Goal: Transaction & Acquisition: Purchase product/service

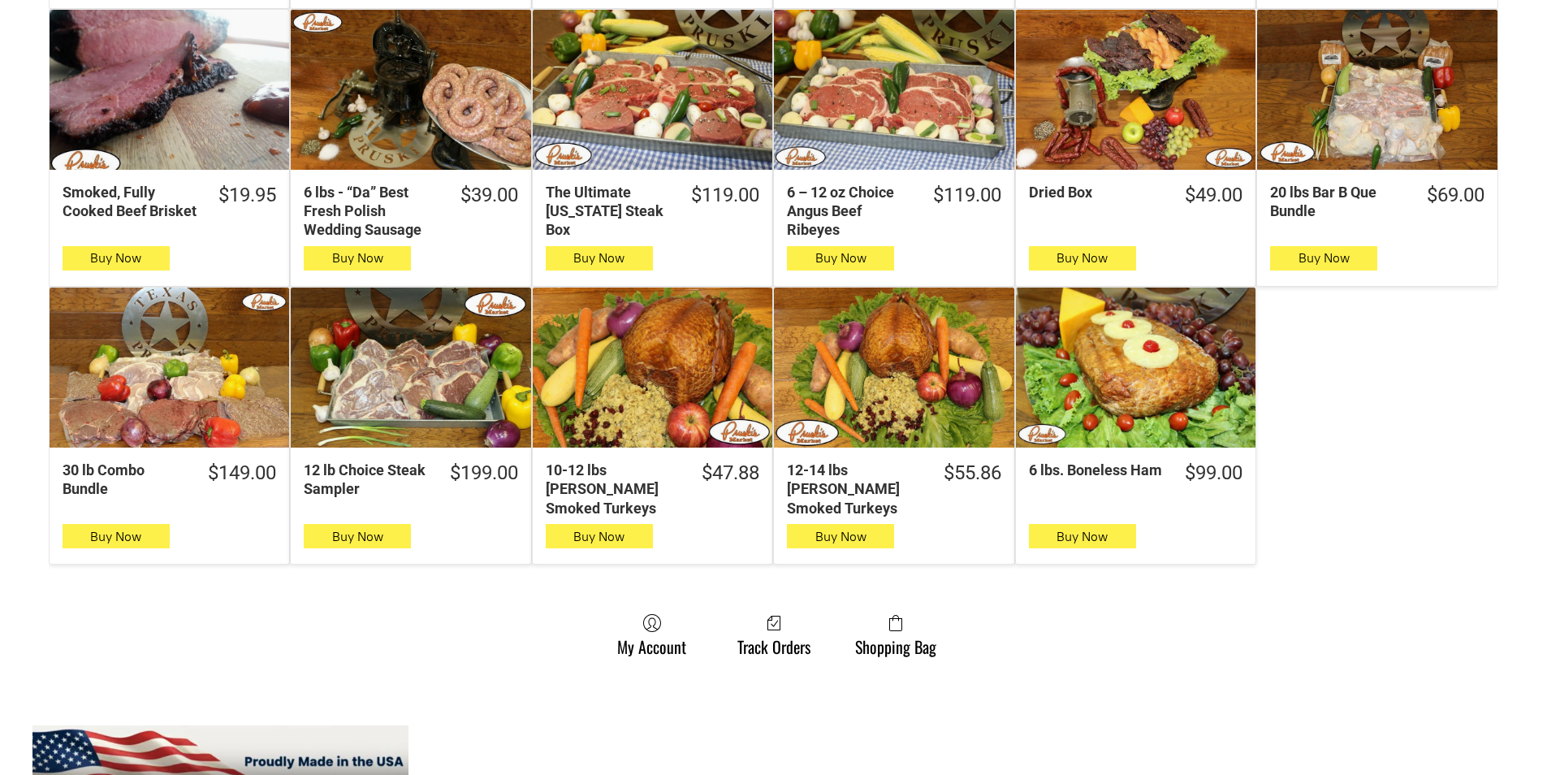
scroll to position [893, 0]
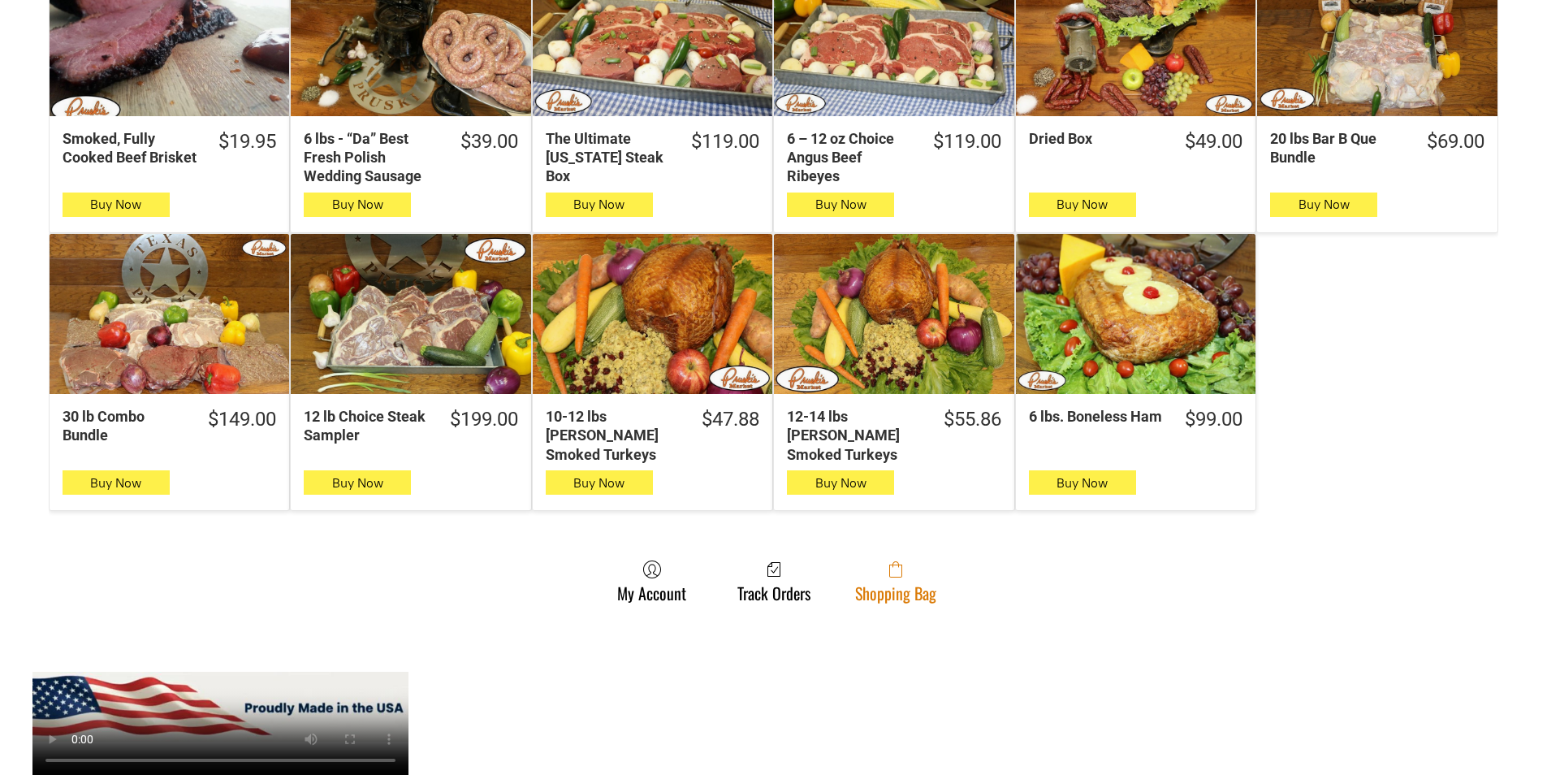
click at [898, 561] on icon at bounding box center [895, 569] width 13 height 16
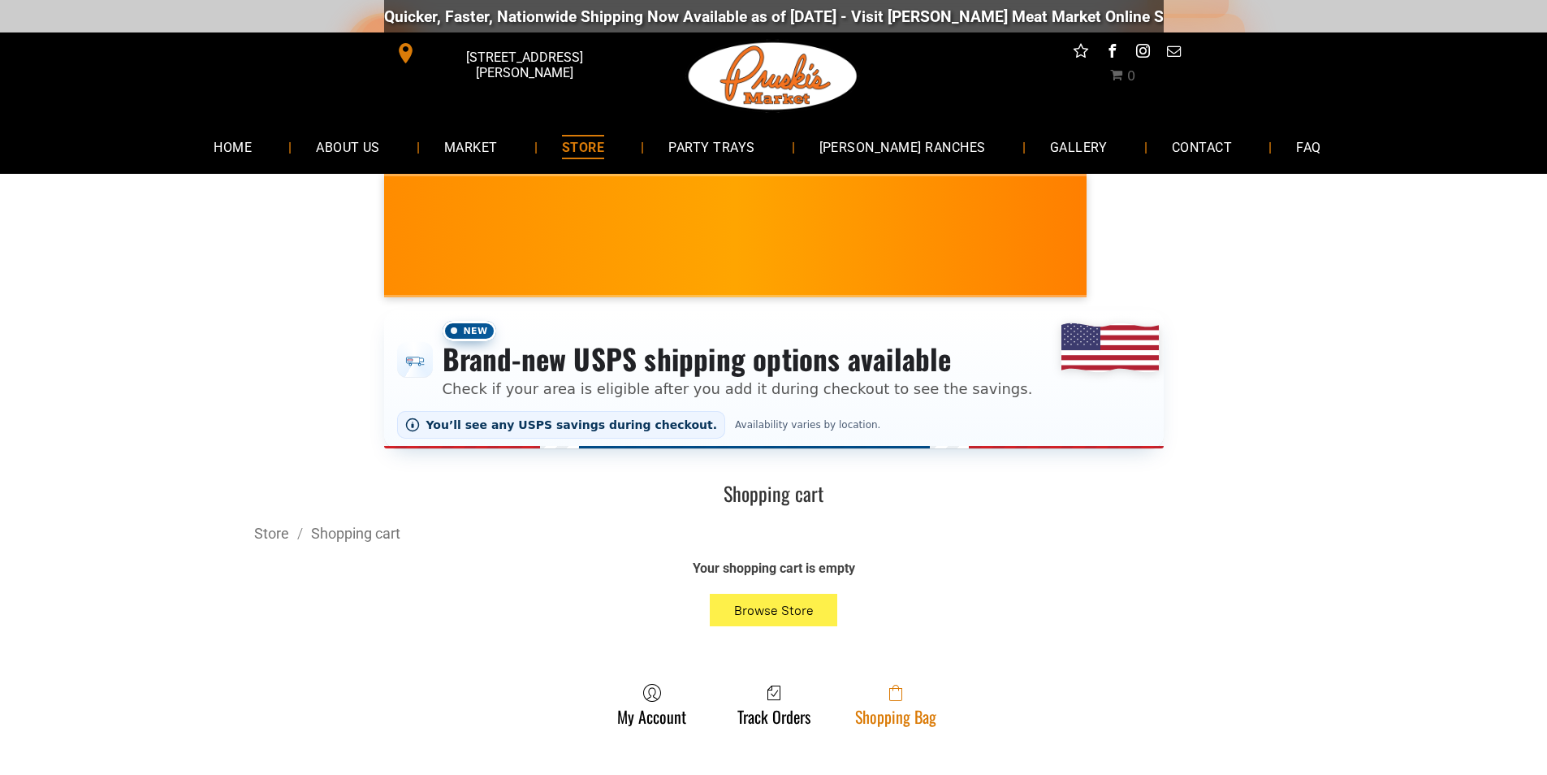
click at [926, 691] on span at bounding box center [895, 692] width 81 height 19
click at [892, 690] on icon at bounding box center [895, 687] width 6 height 6
click at [881, 719] on link "Shopping Bag" at bounding box center [895, 704] width 97 height 43
